Goal: Navigation & Orientation: Find specific page/section

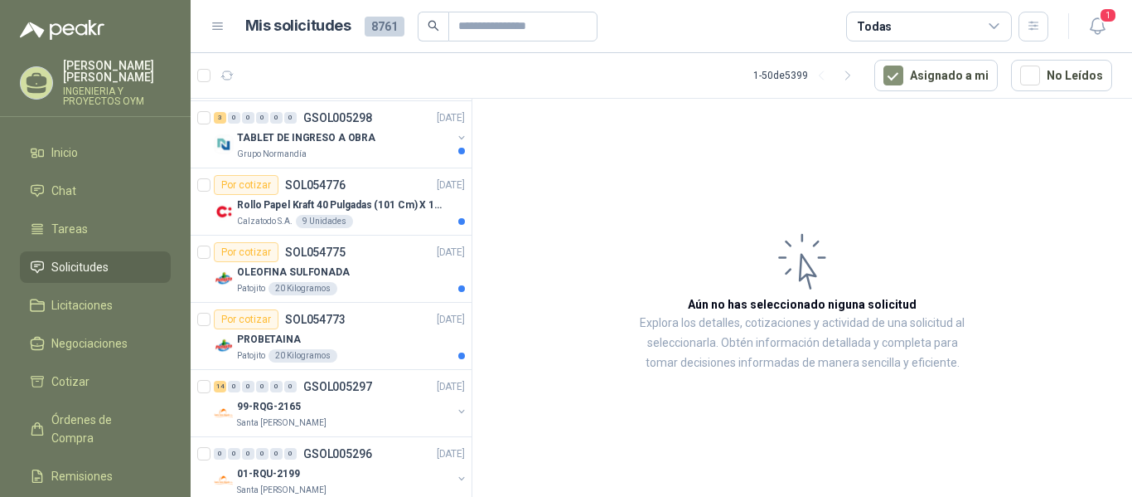
scroll to position [947, 0]
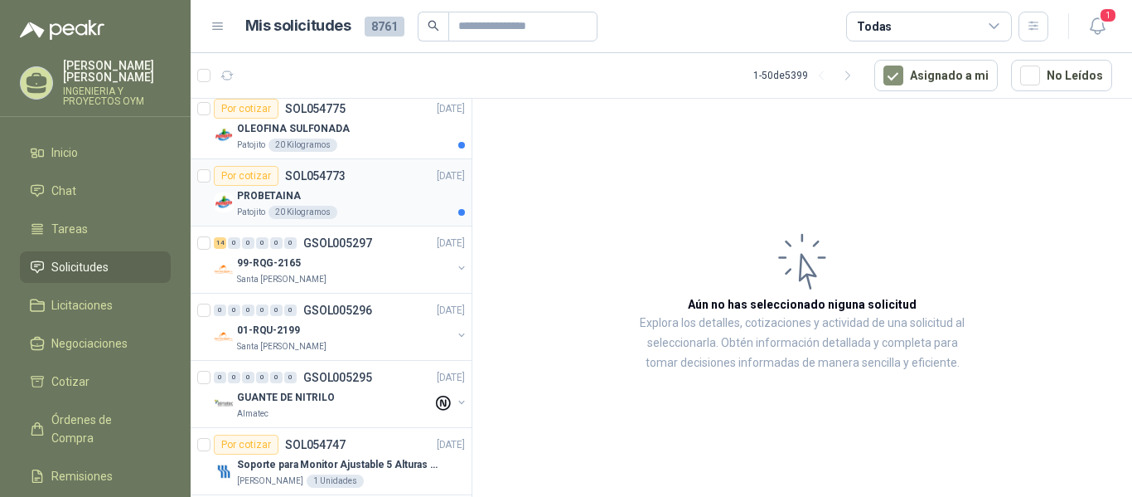
click at [399, 209] on div "Patojito 20 Kilogramos" at bounding box center [351, 212] width 228 height 13
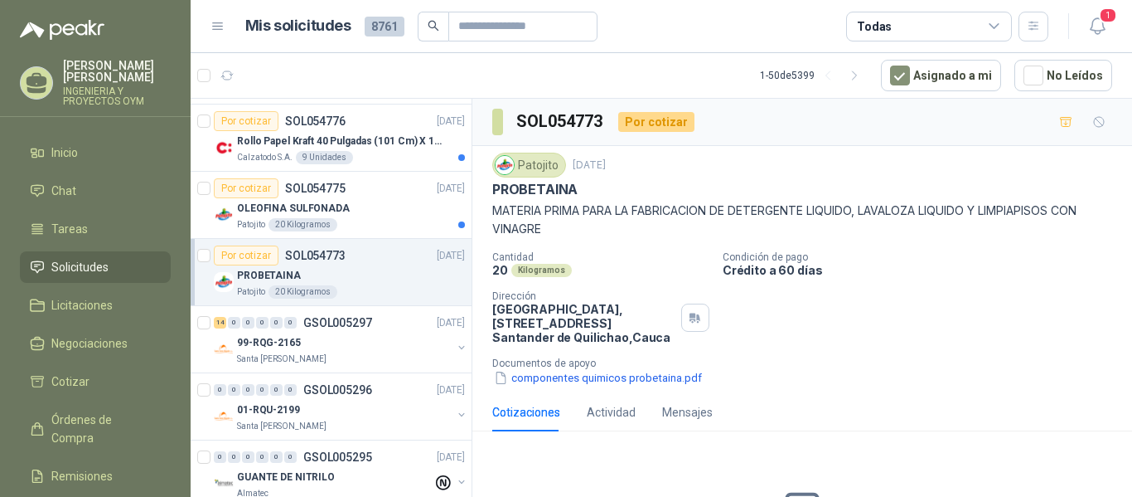
scroll to position [854, 0]
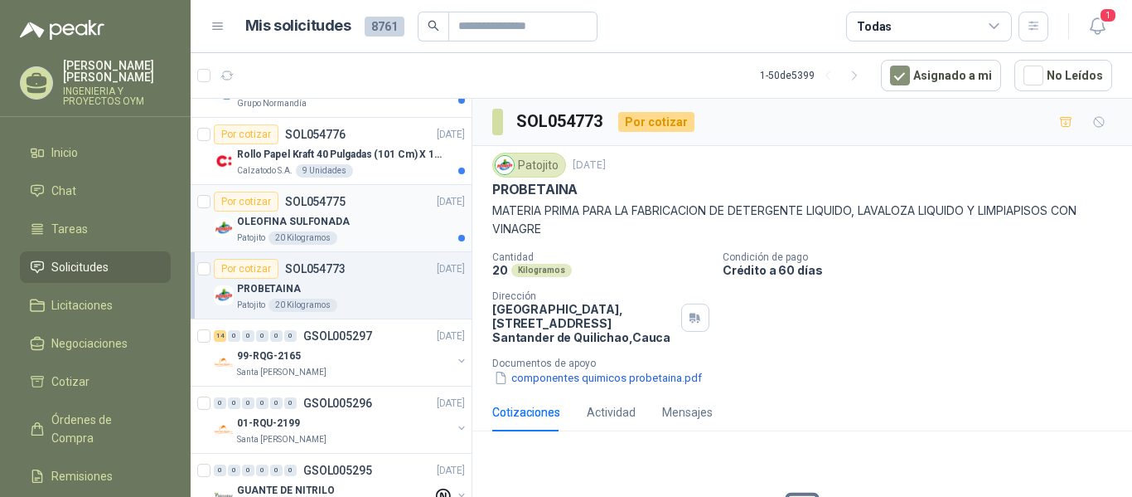
click at [284, 218] on p "OLEOFINA SULFONADA" at bounding box center [293, 222] width 113 height 16
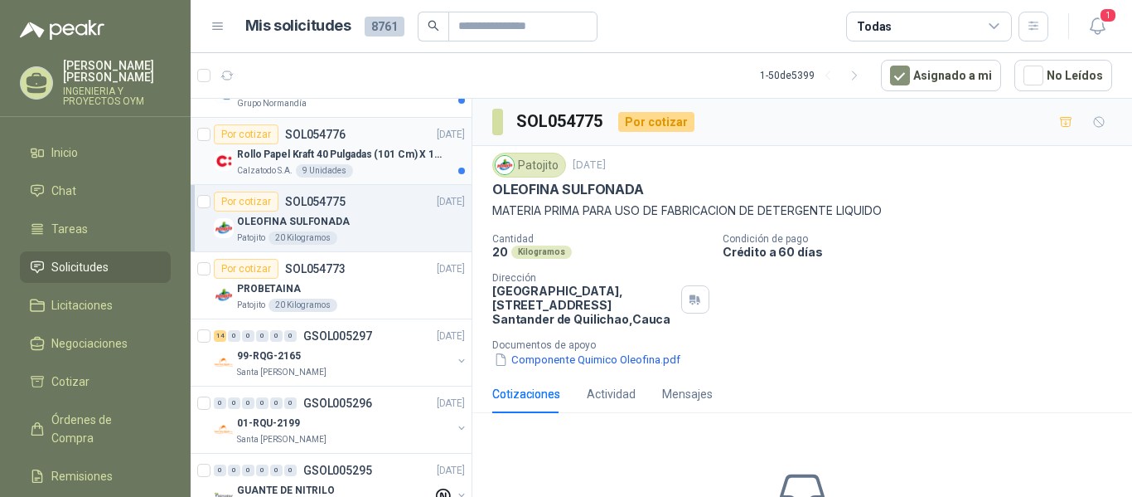
click at [301, 157] on p "Rollo Papel Kraft 40 Pulgadas (101 Cm) X 150 Mts 60 Gr" at bounding box center [340, 155] width 206 height 16
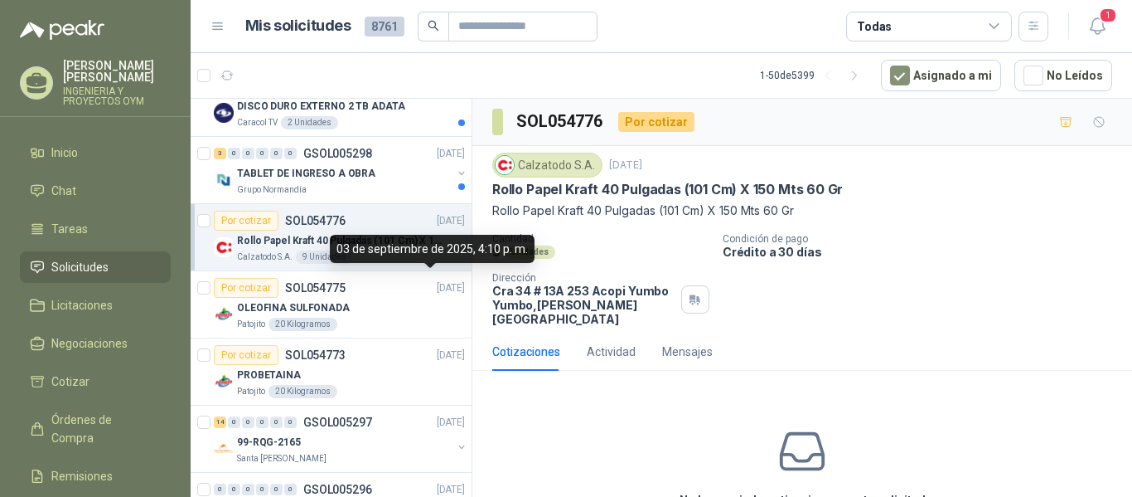
scroll to position [753, 0]
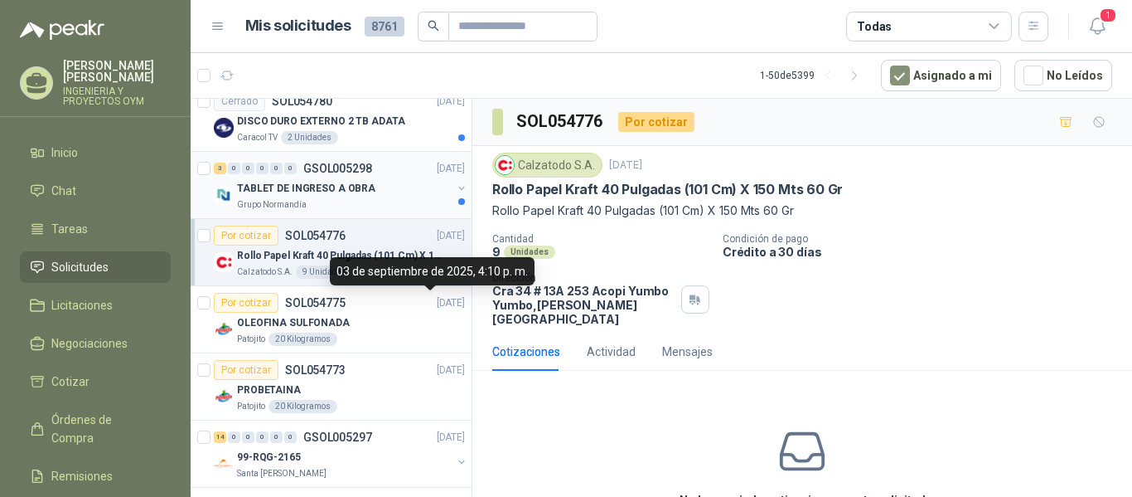
click at [343, 206] on div "Grupo Normandía" at bounding box center [344, 204] width 215 height 13
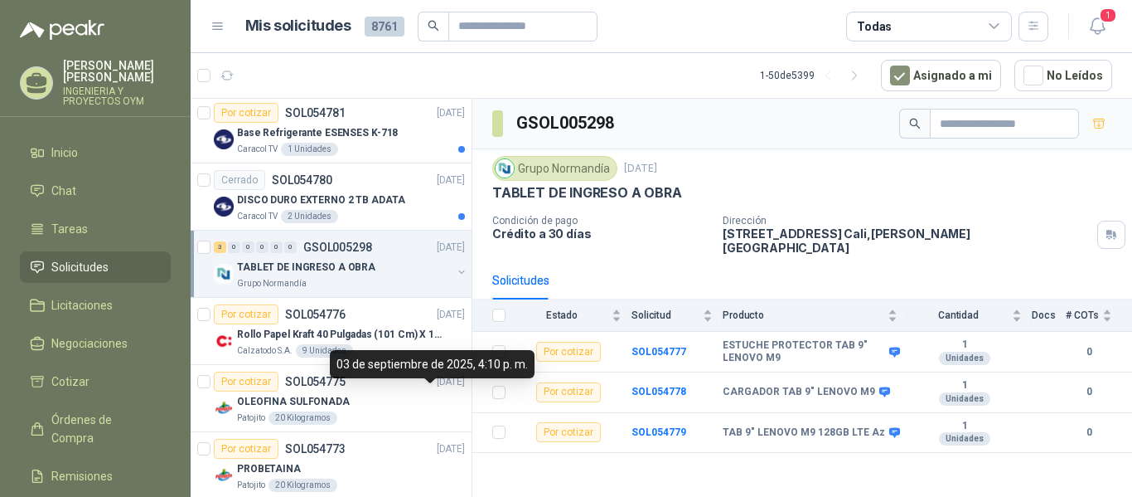
scroll to position [660, 0]
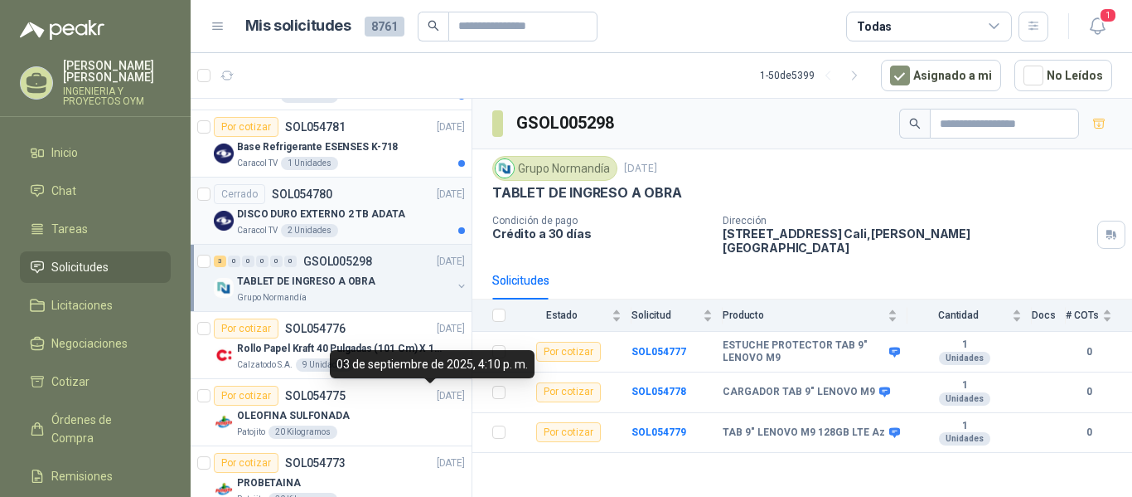
click at [366, 222] on div "DISCO DURO EXTERNO 2 TB ADATA" at bounding box center [351, 214] width 228 height 20
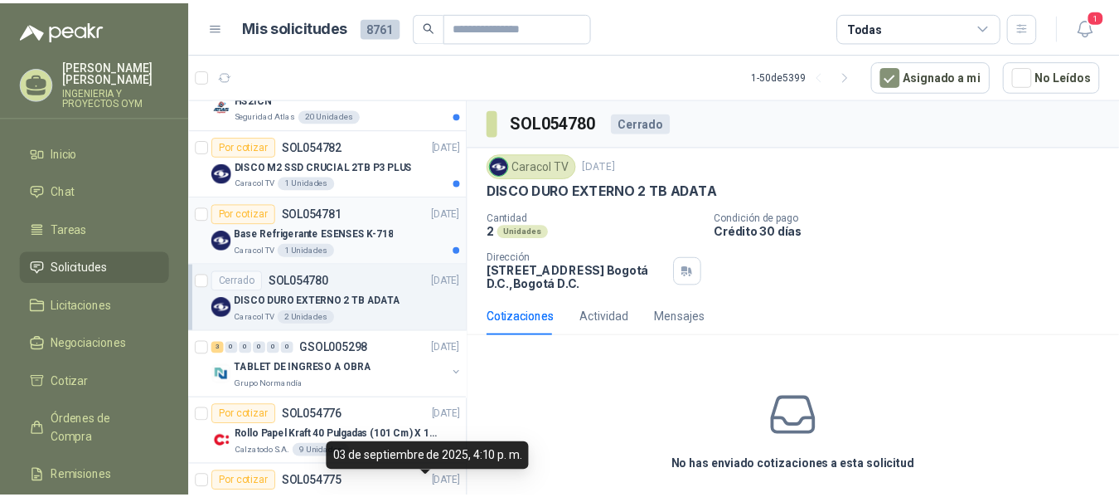
scroll to position [567, 0]
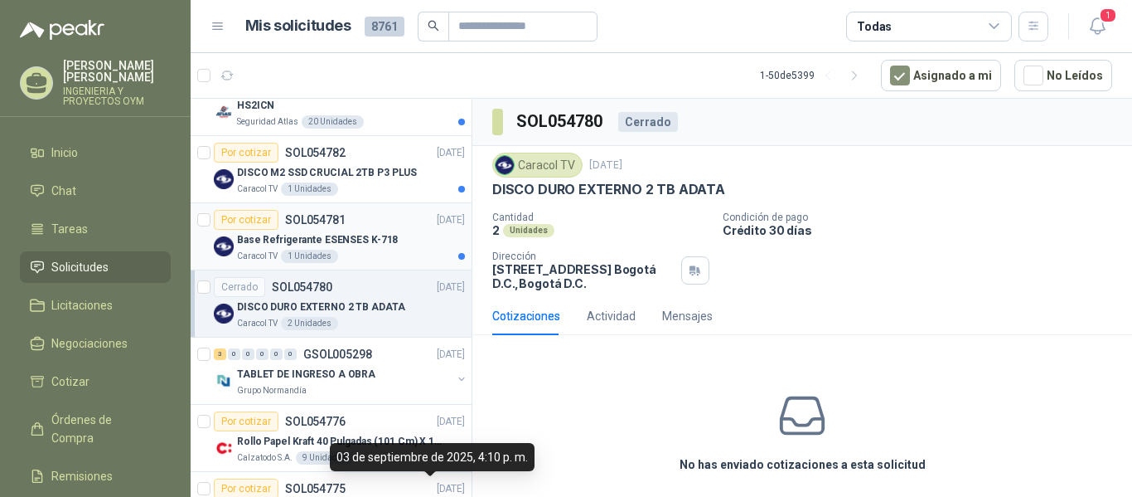
click at [342, 228] on div "Por cotizar SOL054781" at bounding box center [280, 220] width 132 height 20
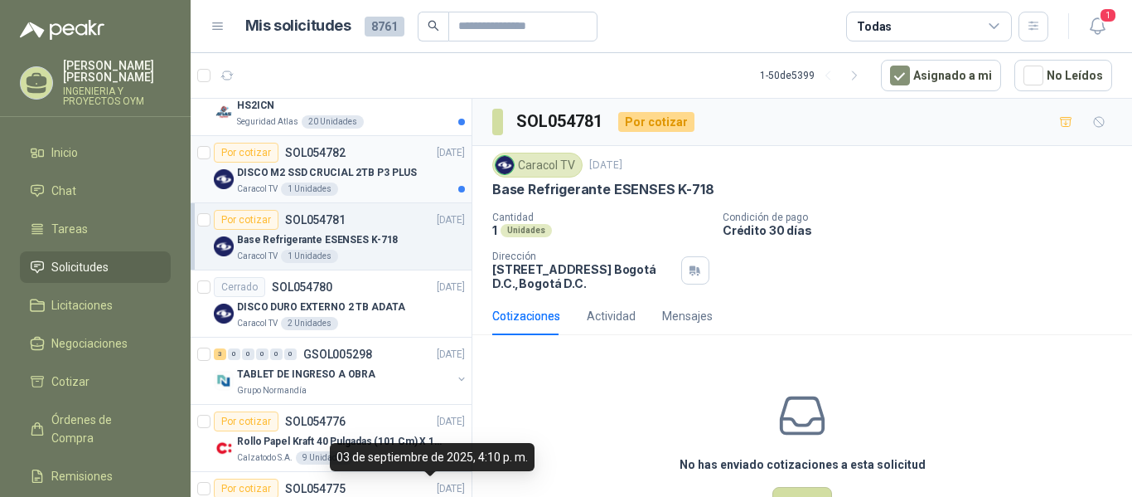
click at [384, 167] on p "DISCO M2 SSD CRUCIAL 2TB P3 PLUS" at bounding box center [327, 173] width 180 height 16
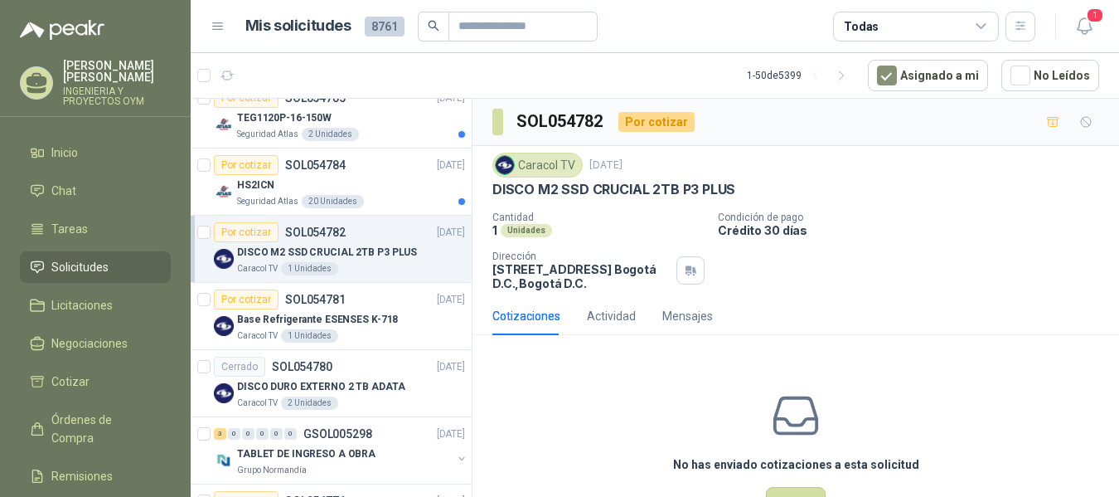
scroll to position [445, 0]
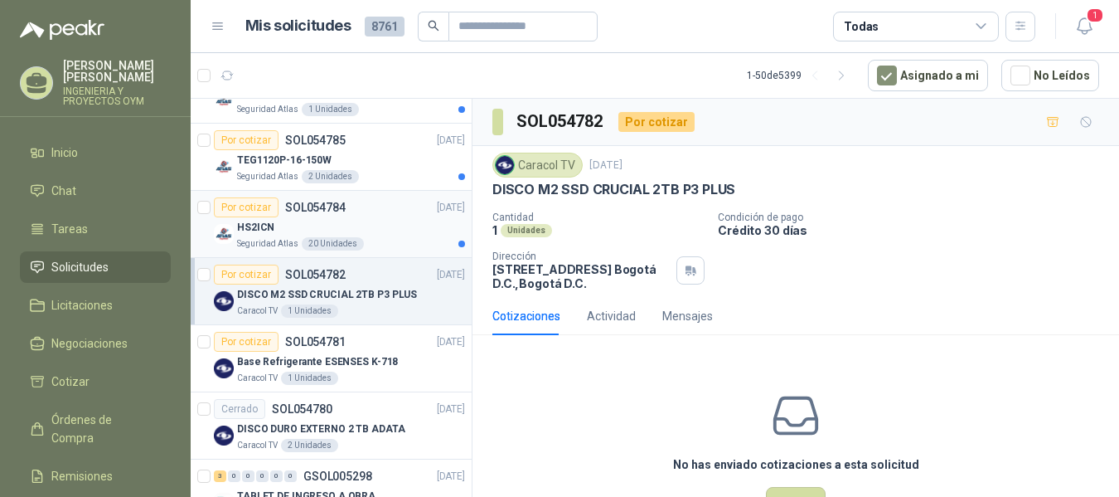
click at [372, 215] on div "Por cotizar SOL054784 [DATE]" at bounding box center [339, 207] width 251 height 20
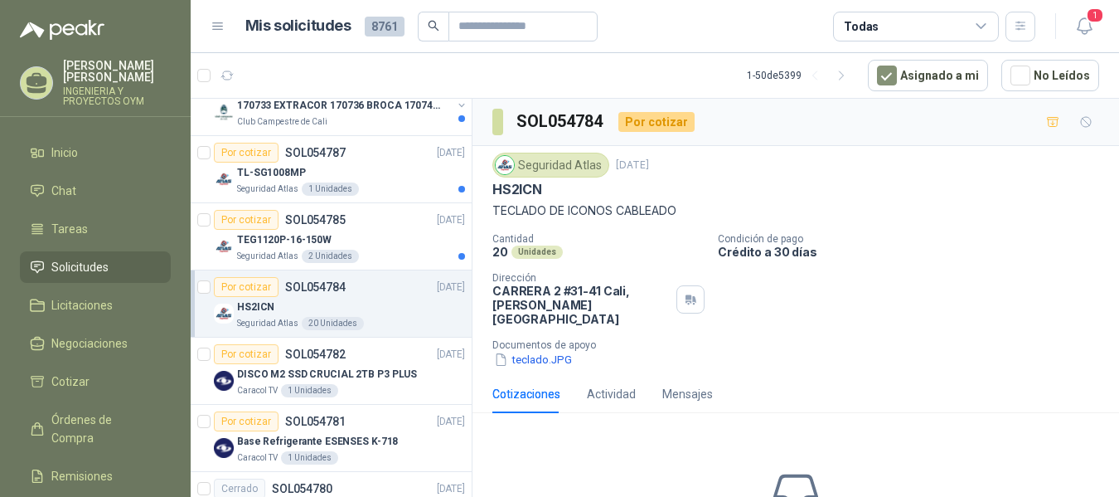
scroll to position [344, 0]
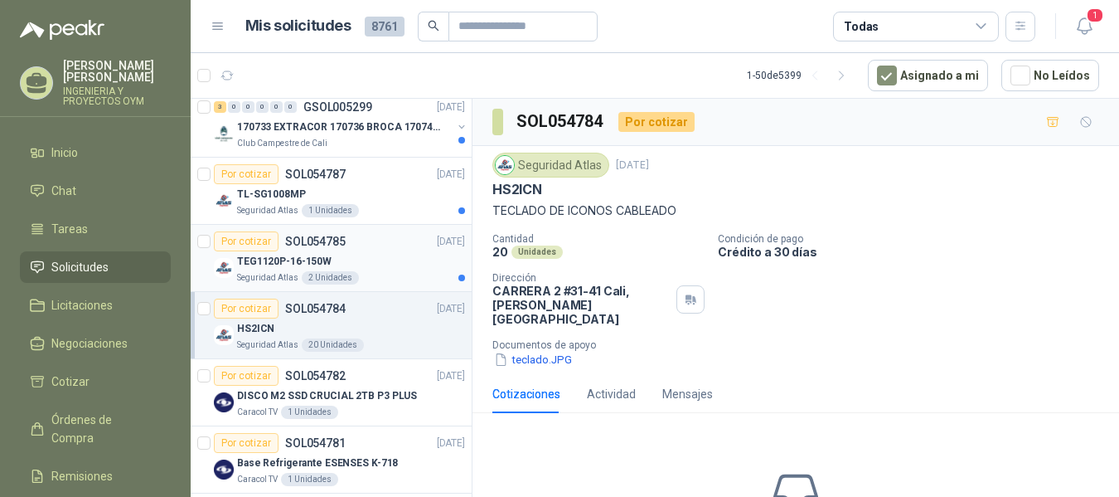
click at [371, 256] on div "TEG1120P-16-150W" at bounding box center [351, 261] width 228 height 20
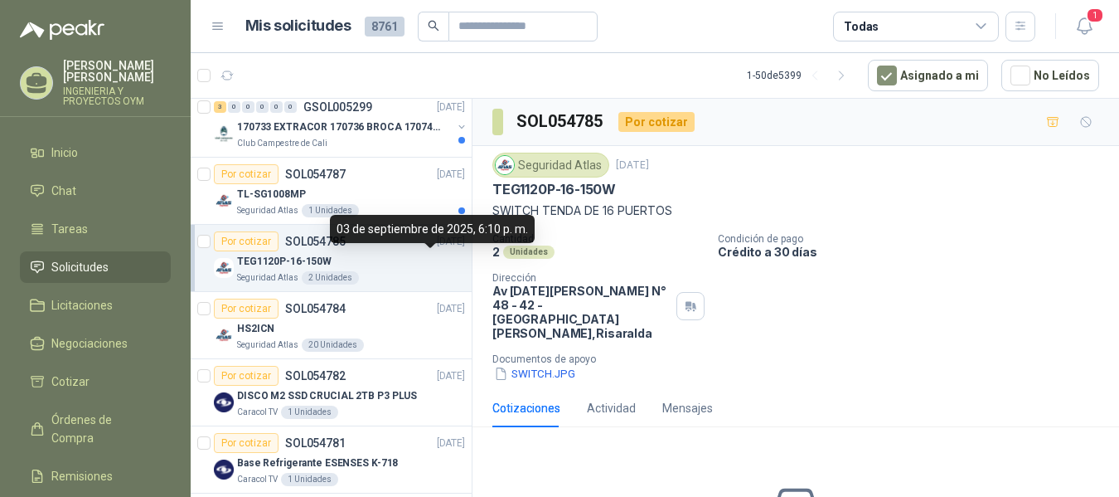
scroll to position [258, 0]
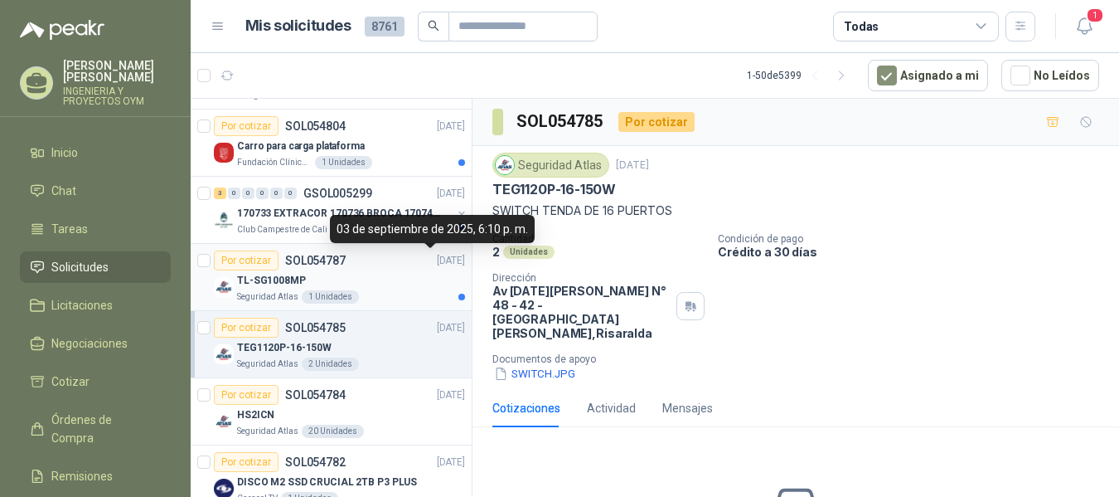
click at [327, 284] on div "TL-SG1008MP" at bounding box center [351, 280] width 228 height 20
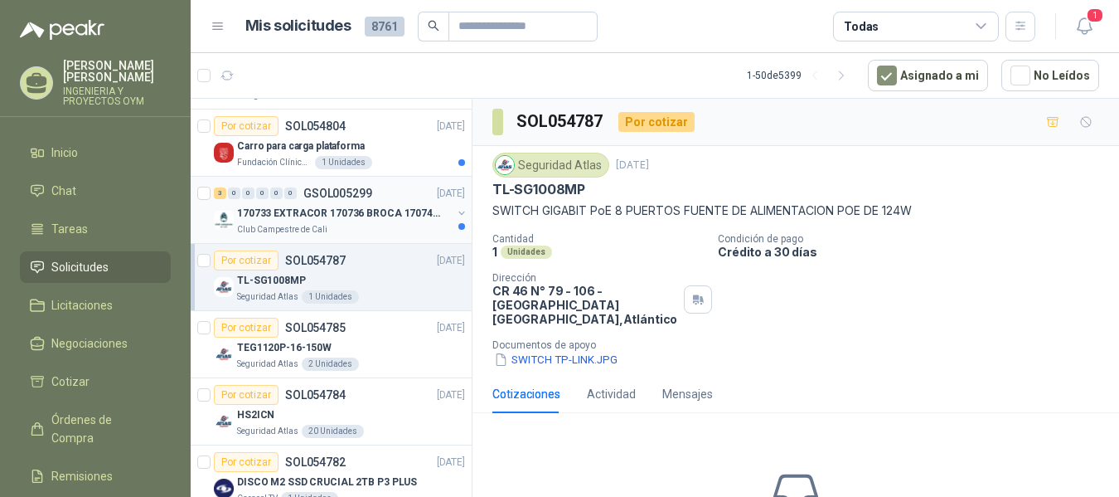
click at [389, 212] on p "170733 EXTRACOR 170736 BROCA 170743 PORTACAND" at bounding box center [340, 214] width 206 height 16
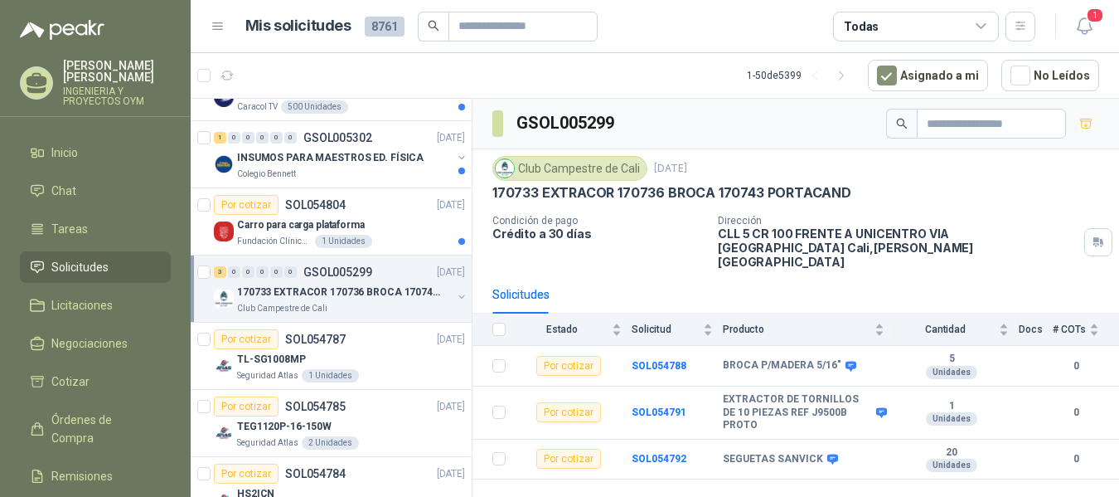
scroll to position [165, 0]
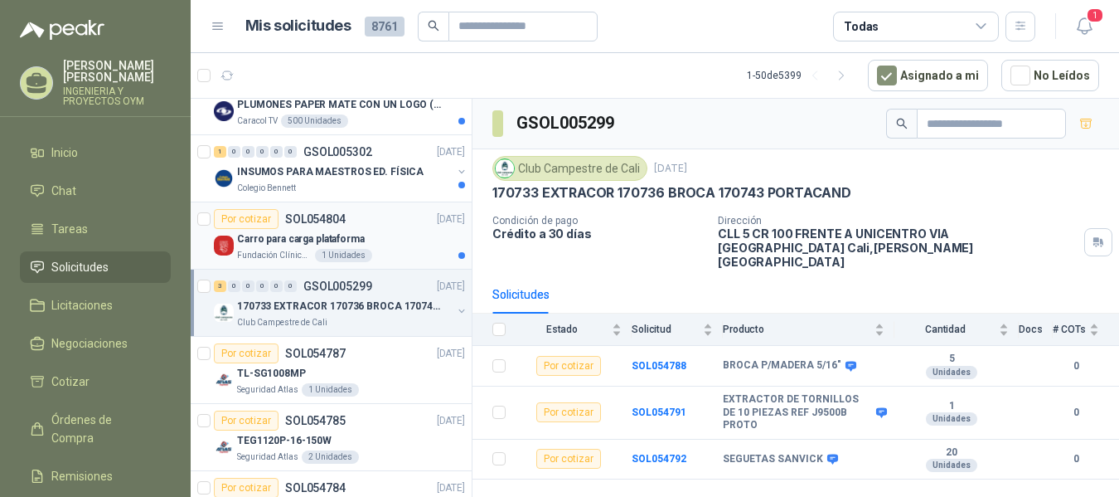
click at [337, 256] on div "1 Unidades" at bounding box center [343, 255] width 57 height 13
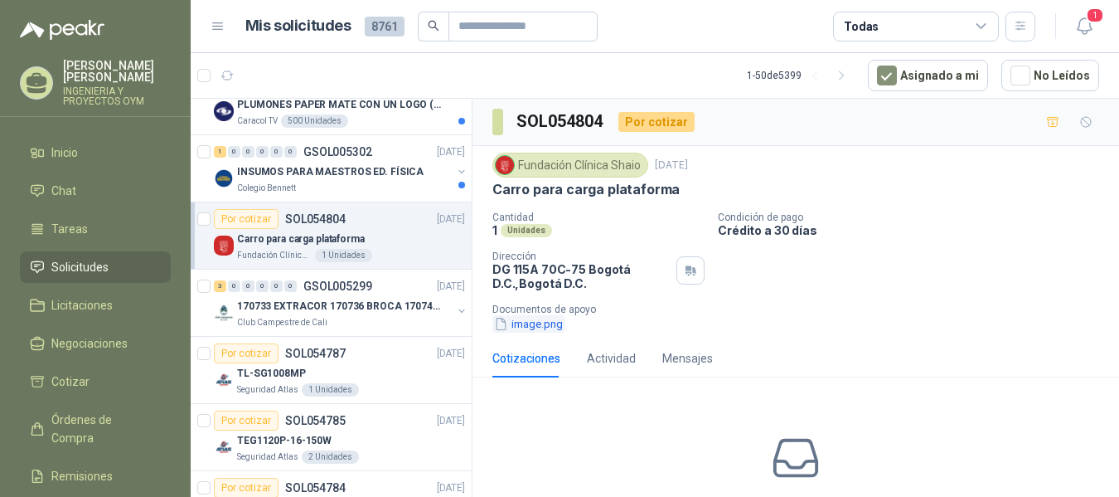
click at [510, 332] on button "image.png" at bounding box center [528, 323] width 72 height 17
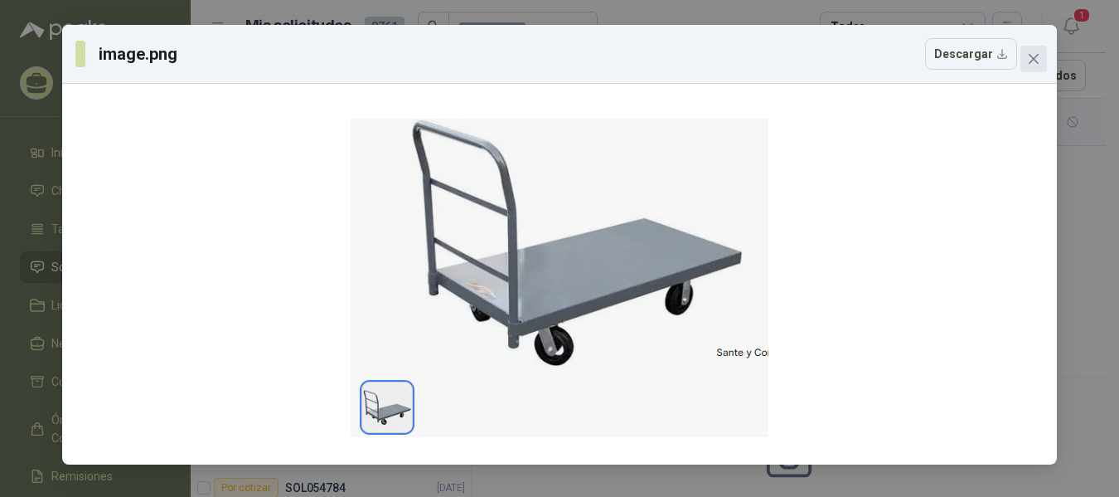
click at [1031, 58] on icon "close" at bounding box center [1033, 58] width 13 height 13
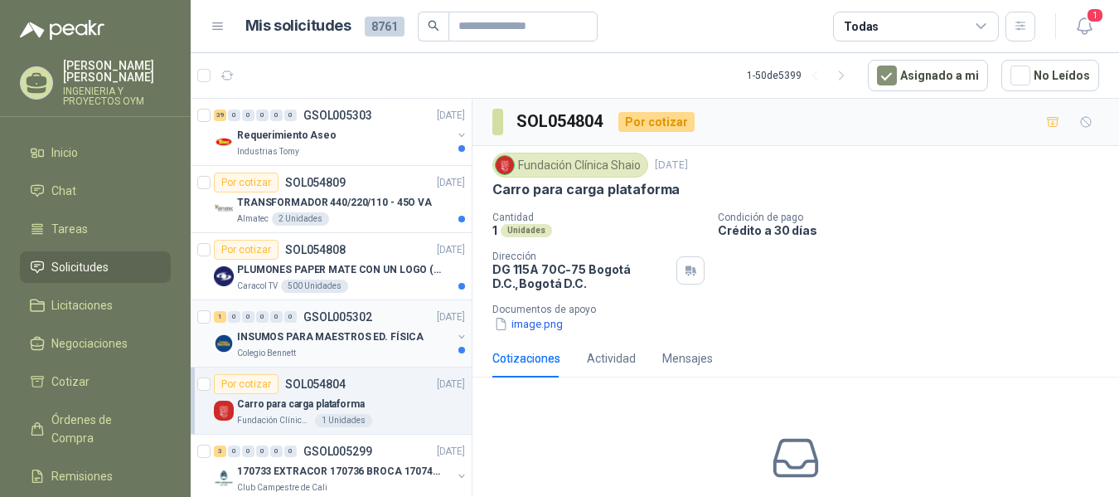
click at [340, 329] on p "INSUMOS PARA MAESTROS ED. FÍSICA" at bounding box center [330, 337] width 187 height 16
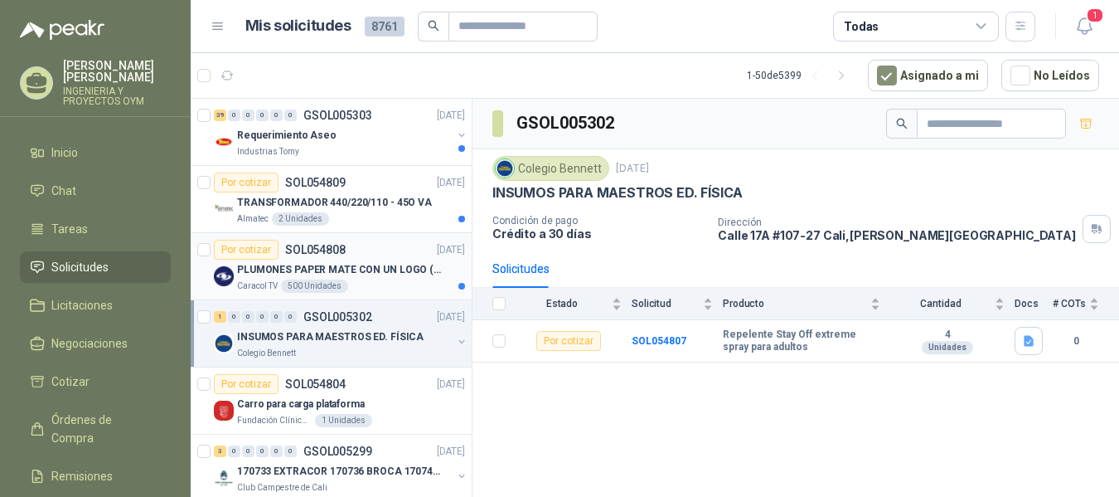
click at [373, 271] on p "PLUMONES PAPER MATE CON UN LOGO (SEGUN REF.ADJUNTA)" at bounding box center [340, 270] width 206 height 16
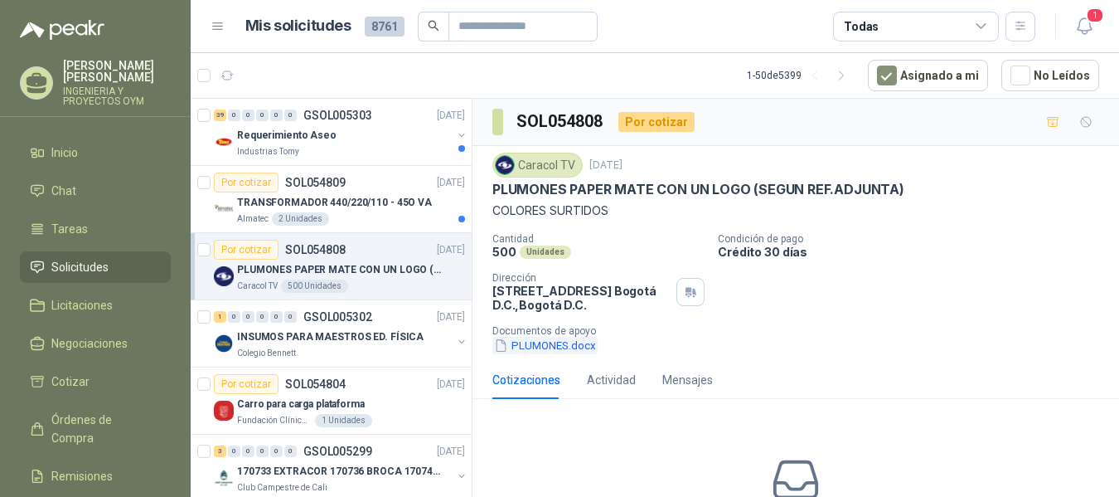
click at [513, 346] on button "PLUMONES.docx" at bounding box center [544, 345] width 105 height 17
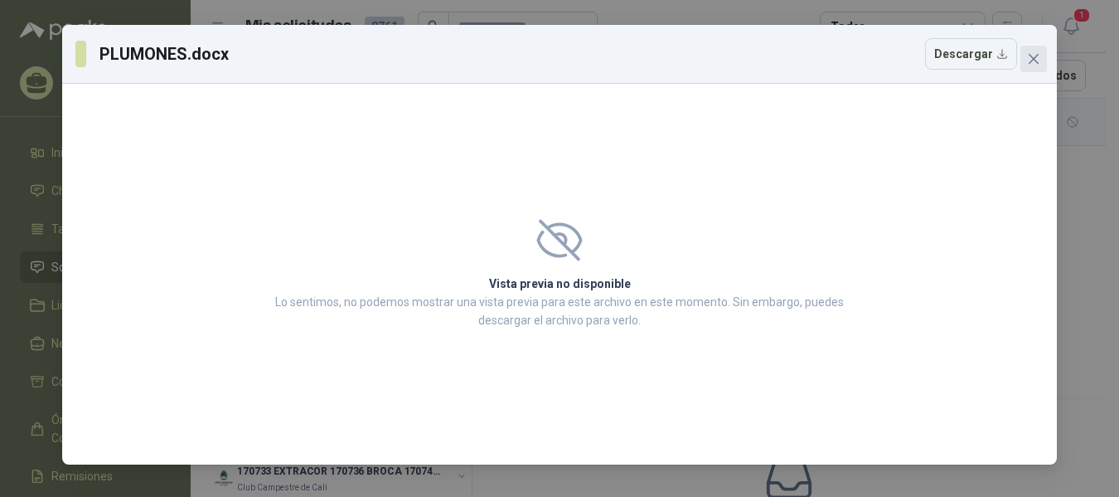
click at [1025, 57] on span "Close" at bounding box center [1033, 58] width 27 height 13
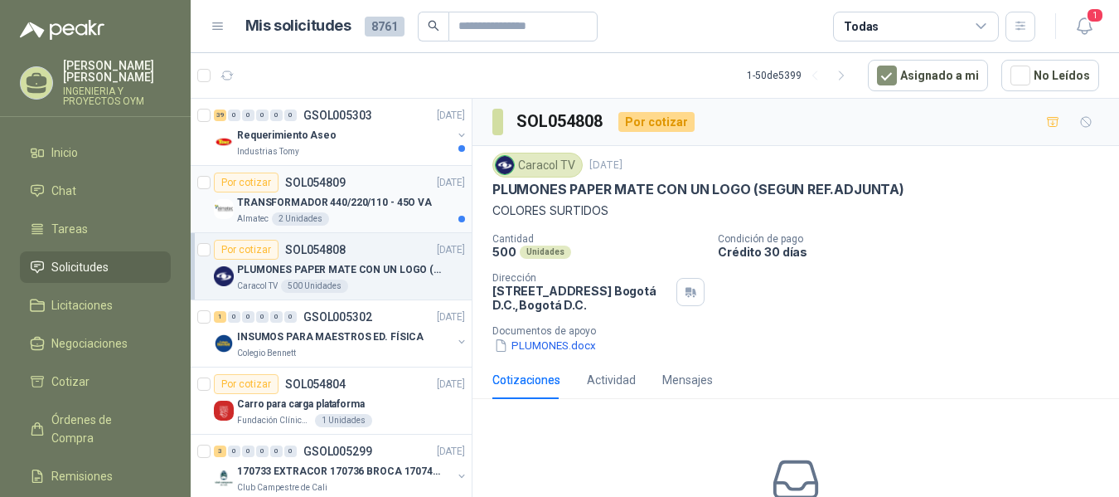
click at [361, 211] on div "TRANSFORMADOR 440/220/110 - 45O VA" at bounding box center [351, 202] width 228 height 20
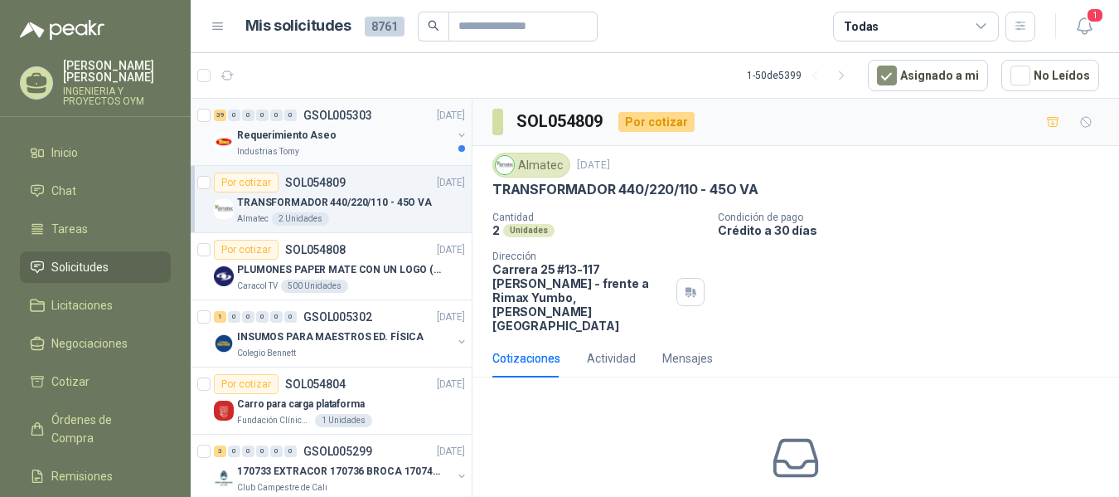
click at [321, 128] on p "Requerimiento Aseo" at bounding box center [286, 136] width 99 height 16
